Goal: Transaction & Acquisition: Purchase product/service

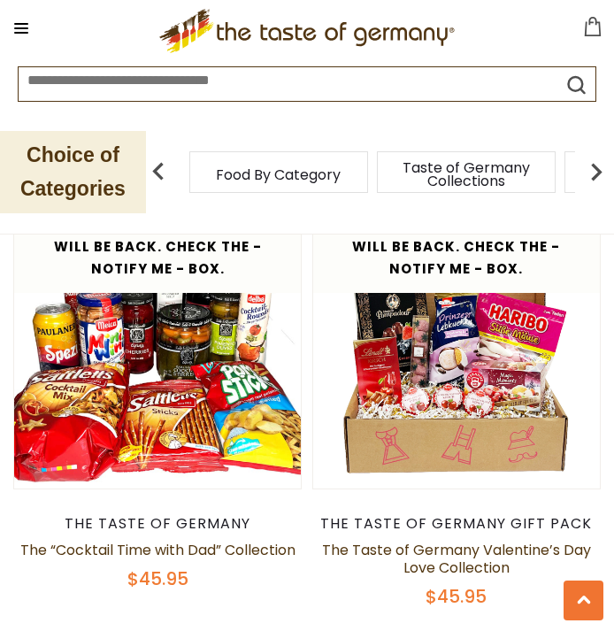
scroll to position [3747, 0]
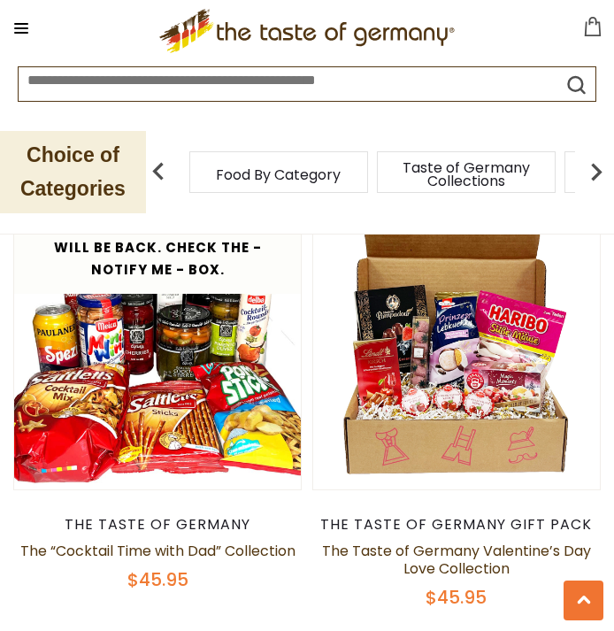
click at [450, 345] on img at bounding box center [456, 346] width 287 height 287
